Goal: Transaction & Acquisition: Purchase product/service

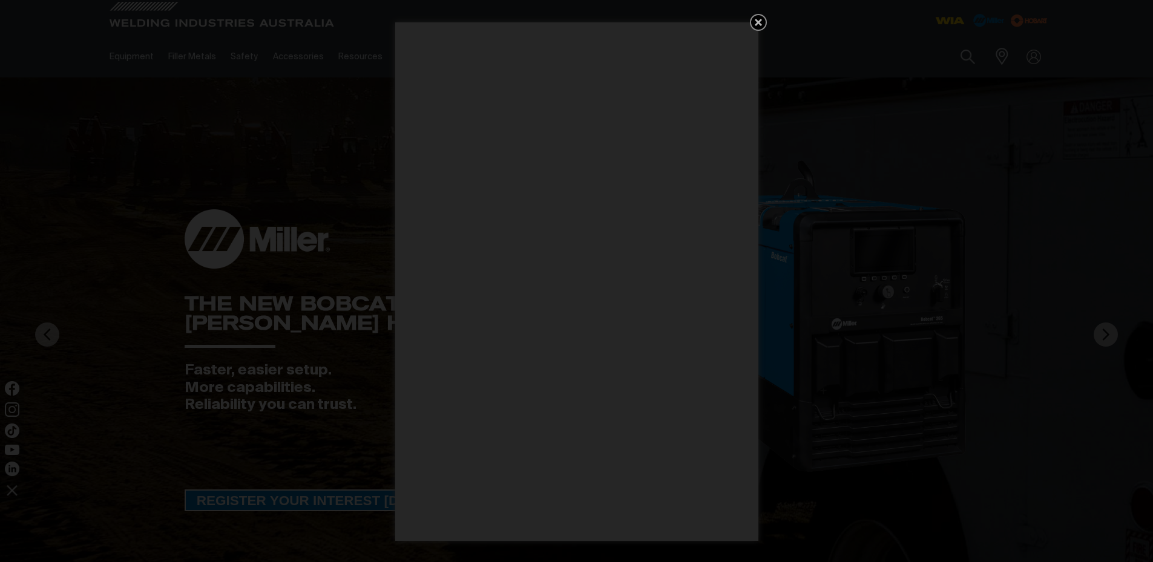
click at [965, 65] on div "Get 5 WIA Welding Guides Free!" at bounding box center [576, 281] width 1153 height 562
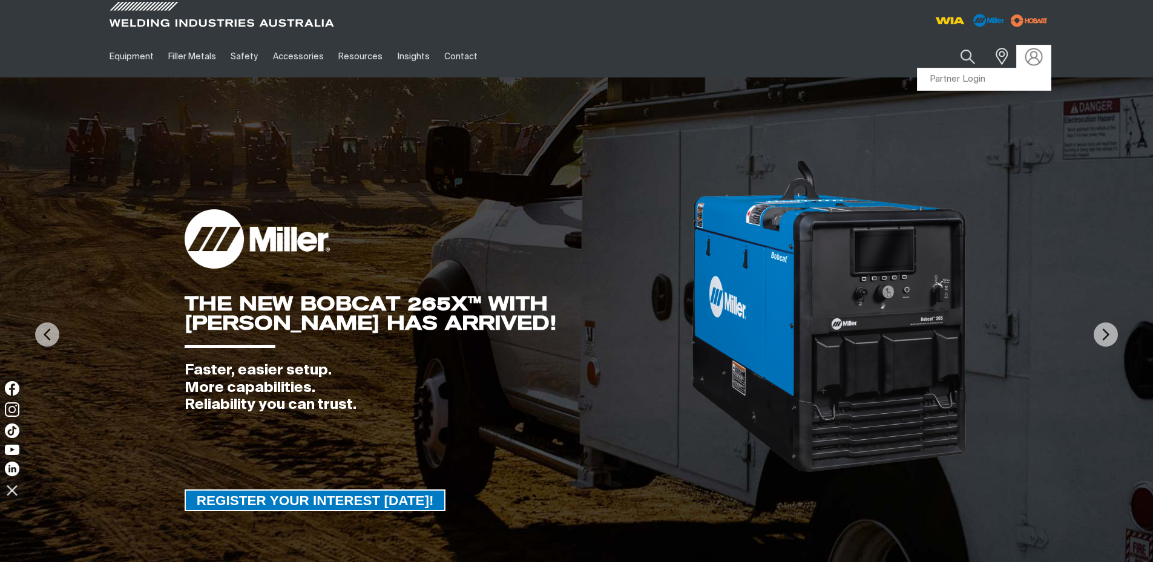
click at [1035, 58] on img at bounding box center [1033, 57] width 18 height 18
click at [974, 79] on link "Partner Login" at bounding box center [983, 79] width 133 height 22
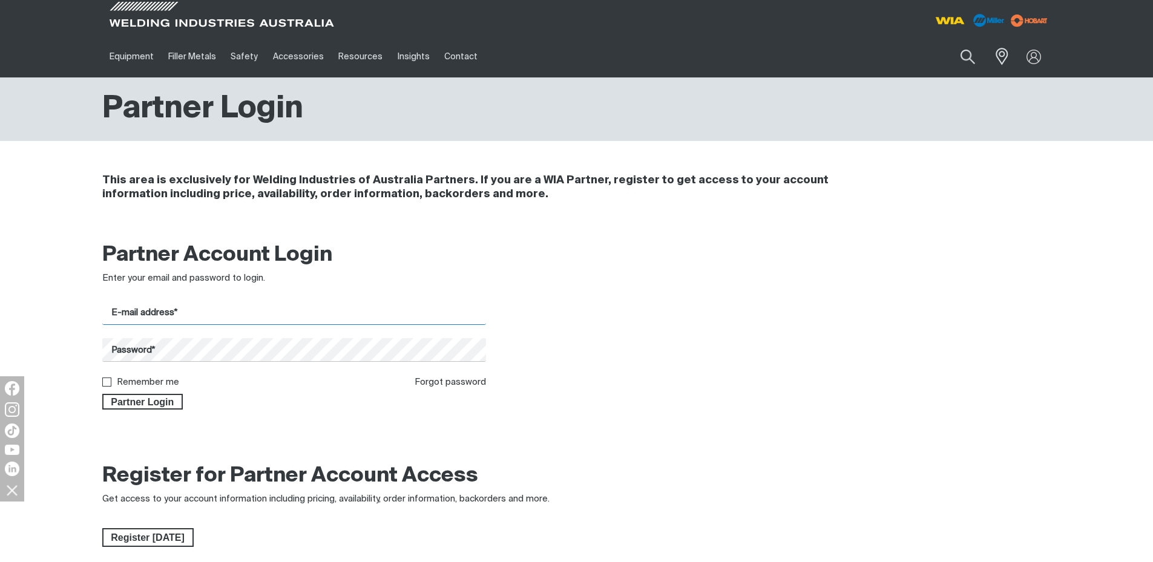
type input "[EMAIL_ADDRESS][DOMAIN_NAME]"
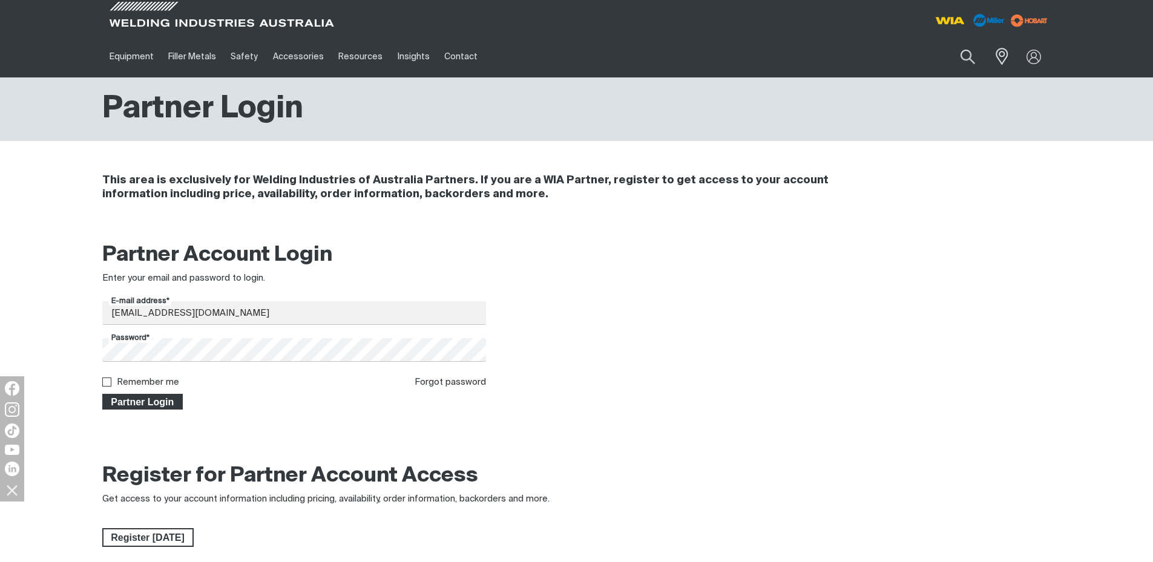
click at [165, 399] on span "Partner Login" at bounding box center [142, 402] width 79 height 16
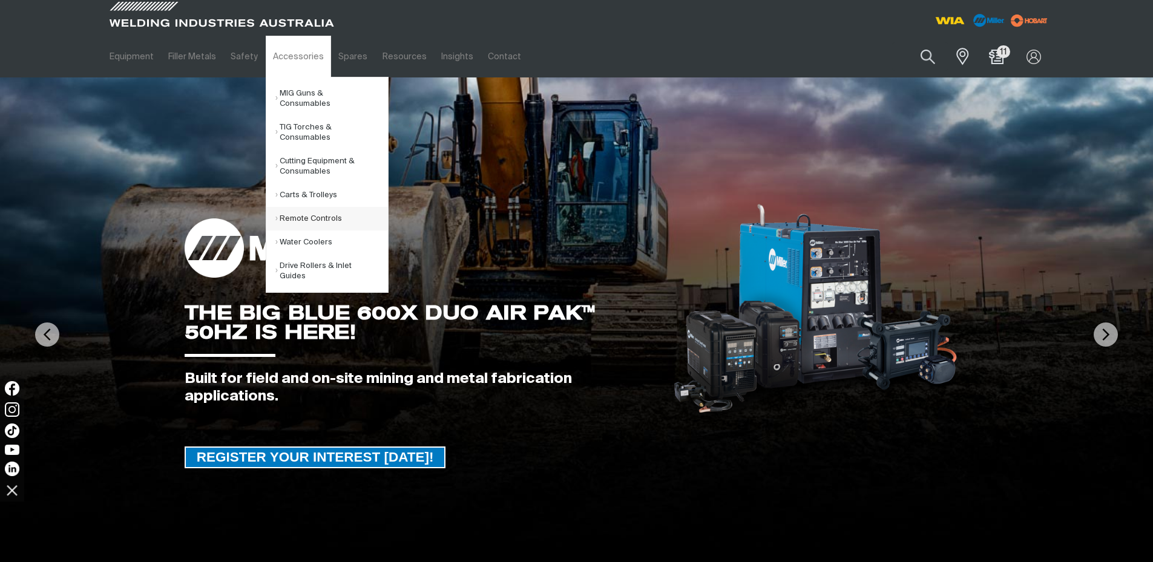
click at [318, 207] on link "Remote Controls" at bounding box center [331, 219] width 113 height 24
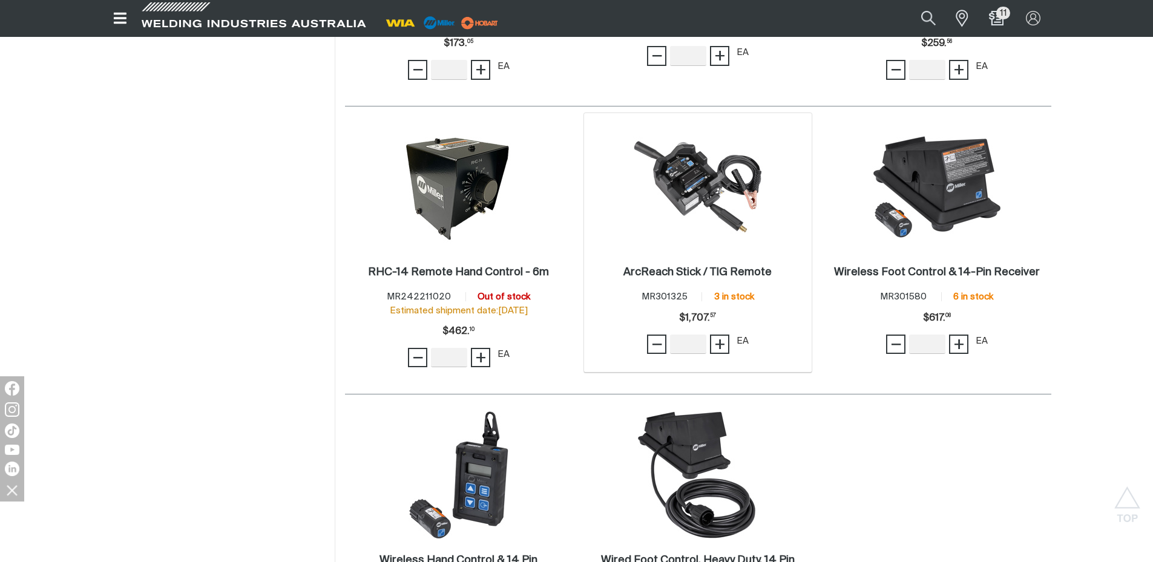
scroll to position [847, 0]
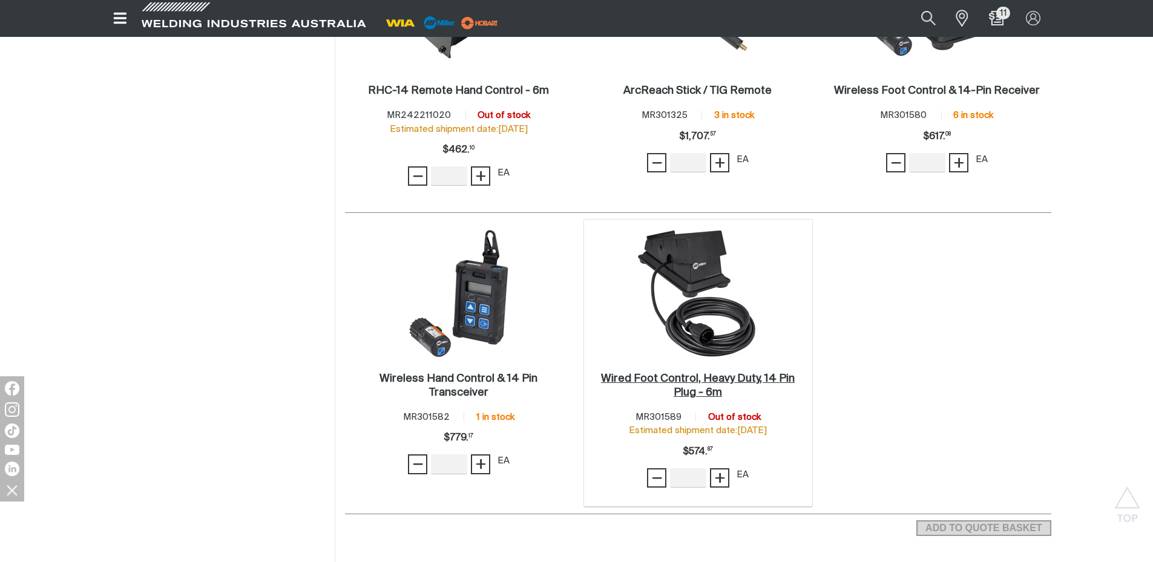
click at [733, 388] on link "Wired Foot Control, Heavy Duty, 14 Pin Plug - 6m ." at bounding box center [698, 386] width 216 height 28
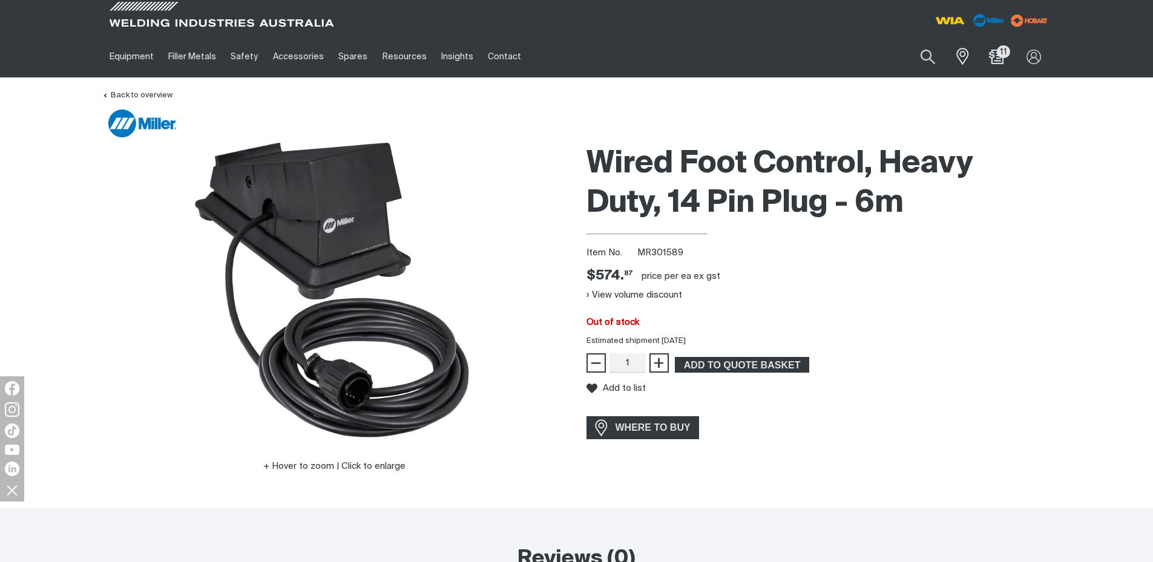
click at [674, 306] on div "Wired Foot Control, Heavy Duty, 14 Pin Plug - 6m Item No. MR301589 Price $574.8…" at bounding box center [818, 323] width 465 height 369
click at [767, 296] on div "View volume discount" at bounding box center [818, 294] width 465 height 19
click at [671, 257] on div "Item No. MR301589" at bounding box center [818, 253] width 465 height 14
click at [658, 250] on span "MR301589" at bounding box center [660, 252] width 46 height 9
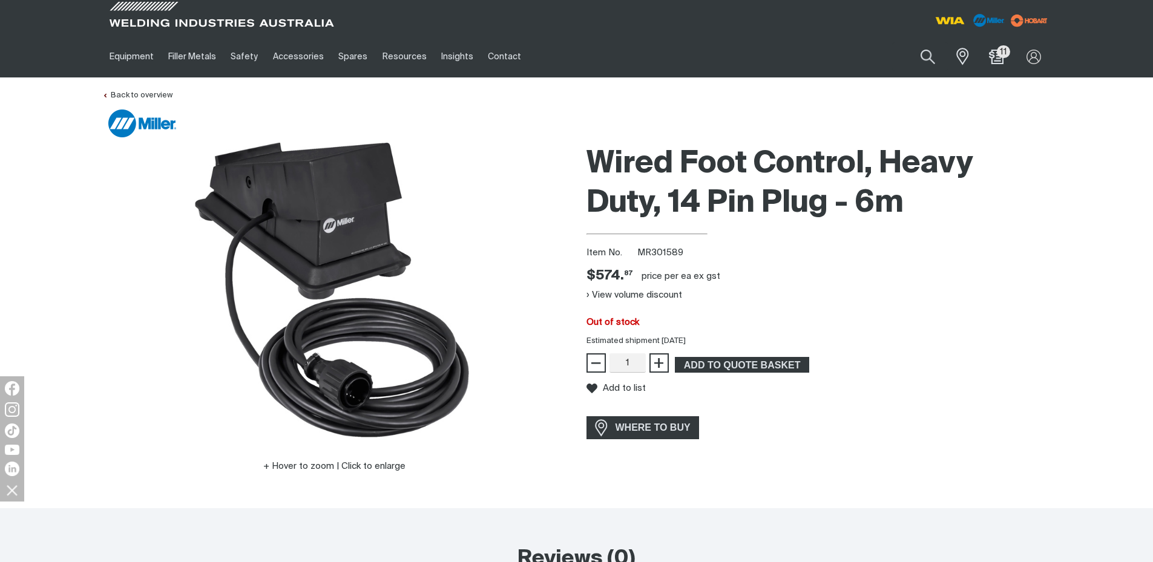
click at [653, 249] on span "MR301589" at bounding box center [660, 252] width 46 height 9
copy span "MR301589"
drag, startPoint x: 983, startPoint y: 155, endPoint x: 628, endPoint y: 194, distance: 356.7
click at [628, 194] on h1 "Wired Foot Control, Heavy Duty, 14 Pin Plug - 6m" at bounding box center [818, 184] width 465 height 79
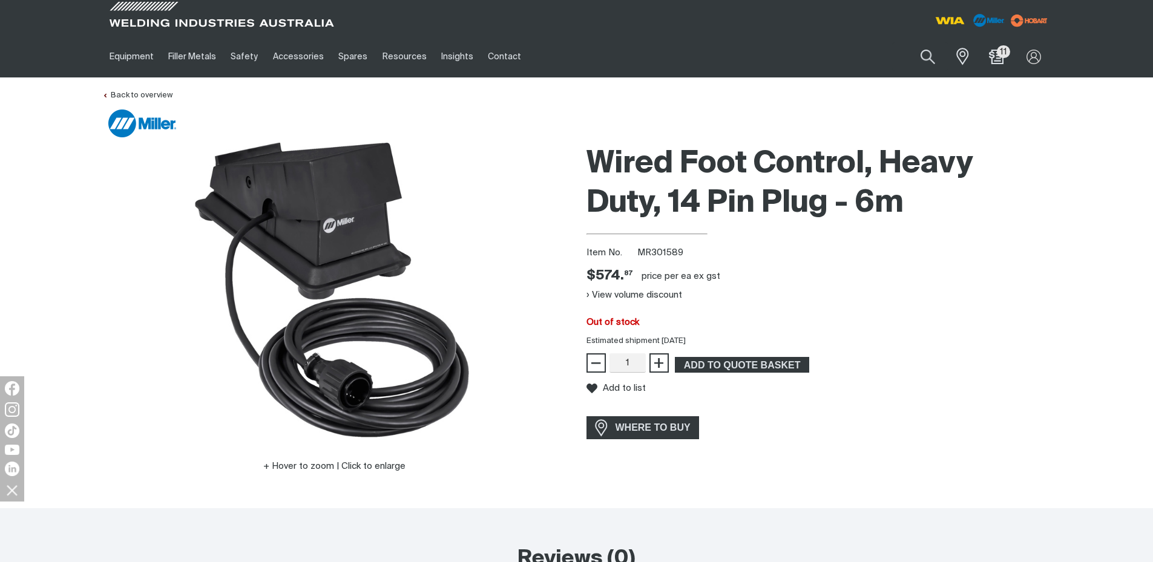
click at [964, 207] on h1 "Wired Foot Control, Heavy Duty, 14 Pin Plug - 6m" at bounding box center [818, 184] width 465 height 79
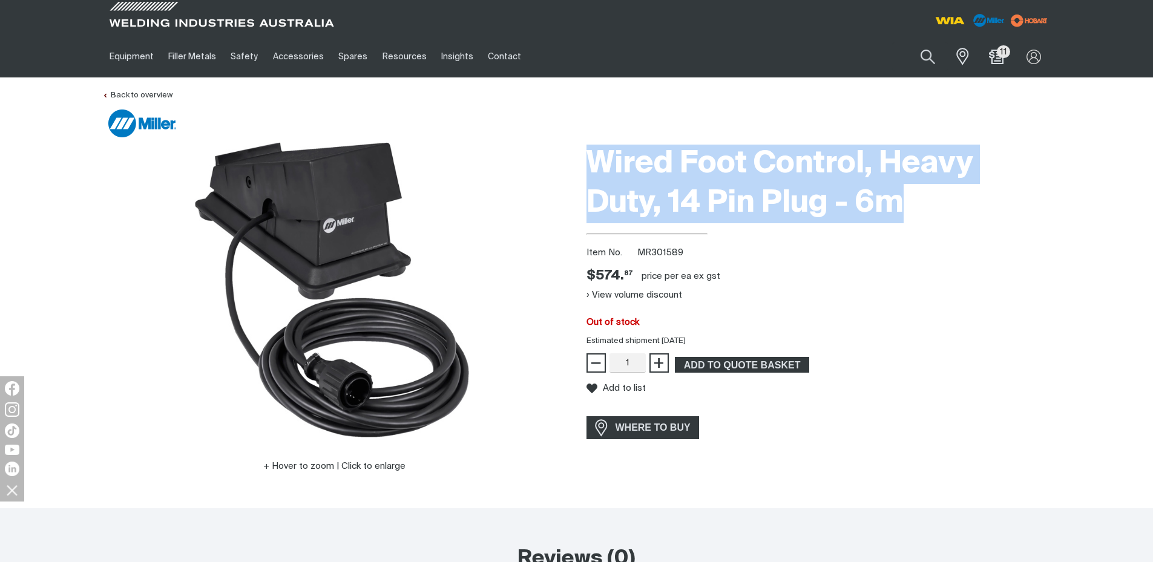
drag, startPoint x: 920, startPoint y: 208, endPoint x: 578, endPoint y: 171, distance: 343.8
click at [578, 171] on div "Wired Foot Control, Heavy Duty, 14 Pin Plug - 6m Item No. MR301589 Price $574.8…" at bounding box center [819, 323] width 484 height 369
